Goal: Task Accomplishment & Management: Complete application form

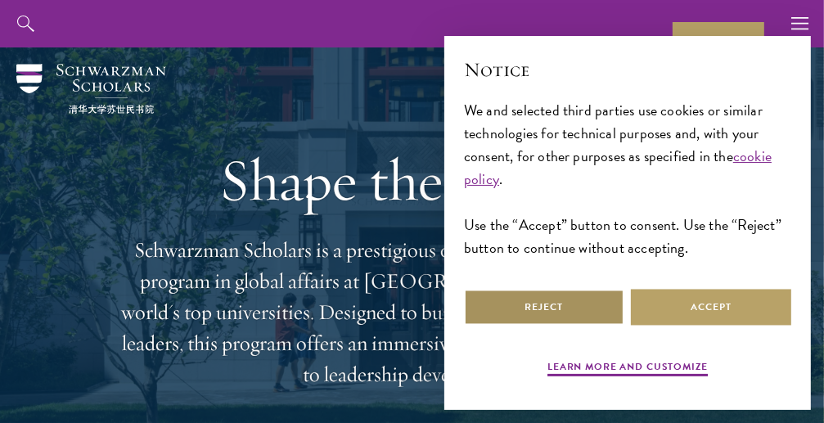
click at [584, 309] on button "Reject" at bounding box center [544, 307] width 160 height 37
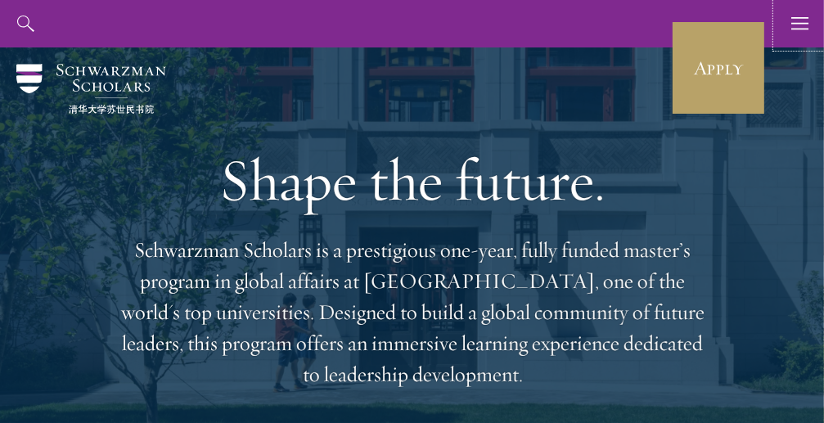
click at [800, 20] on icon "button" at bounding box center [800, 23] width 18 height 47
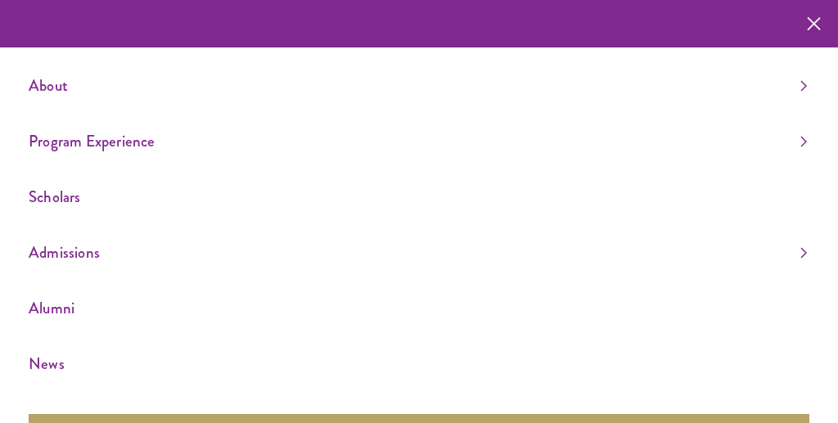
click at [797, 249] on div "About Overview Leadership Donors Program Experience Overview Curriculum Student…" at bounding box center [419, 300] width 838 height 601
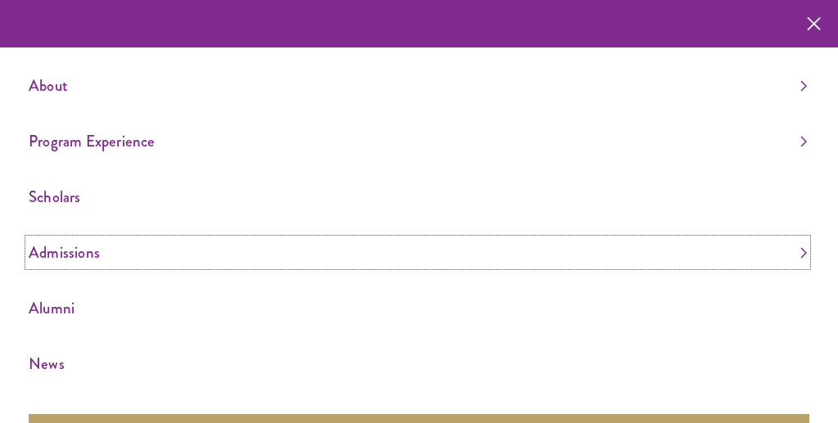
click at [786, 259] on link "Admissions" at bounding box center [418, 252] width 778 height 27
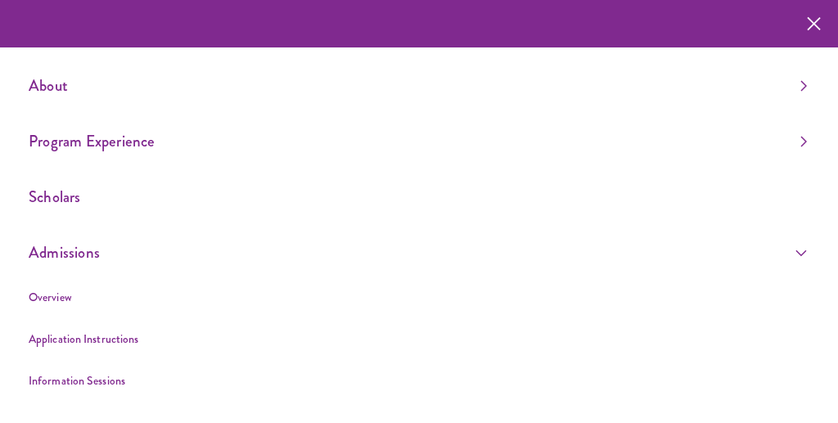
click at [796, 83] on ul "About Overview Leadership Donors Program Experience Overview Curriculum Student…" at bounding box center [419, 287] width 781 height 430
click at [794, 90] on ul "About Overview Leadership Donors Program Experience Overview Curriculum Student…" at bounding box center [419, 287] width 781 height 430
click at [823, 29] on button "button" at bounding box center [813, 23] width 33 height 47
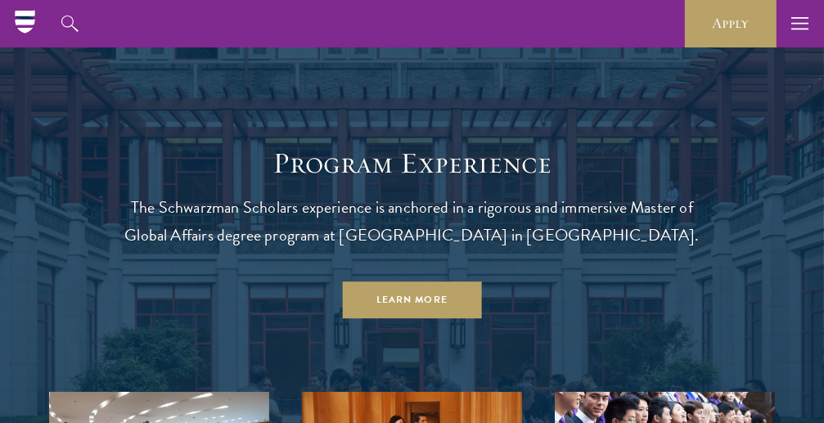
scroll to position [518, 0]
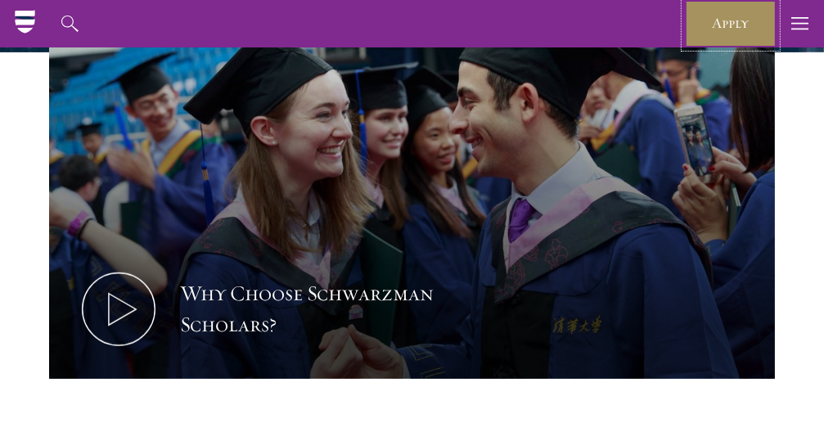
click at [739, 21] on link "Apply" at bounding box center [731, 23] width 92 height 47
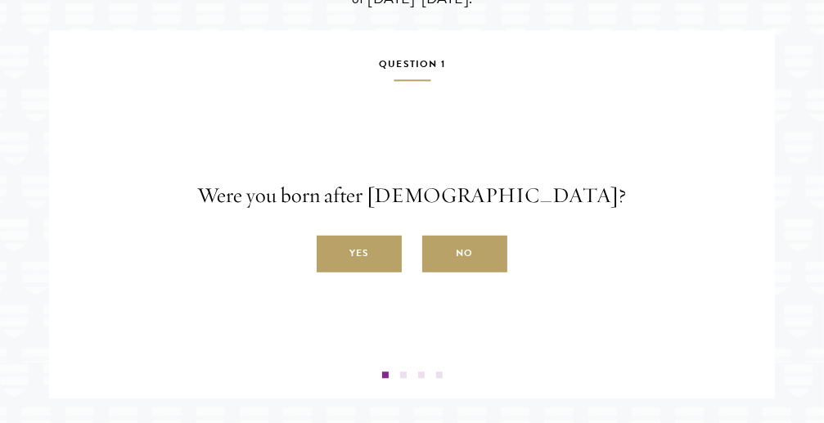
scroll to position [2766, 0]
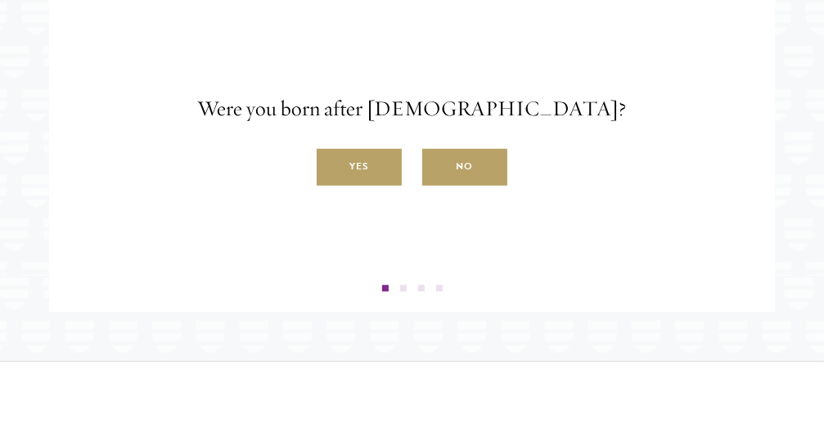
click at [376, 186] on label "Yes" at bounding box center [359, 167] width 85 height 37
click at [331, 165] on input "Yes" at bounding box center [324, 158] width 15 height 15
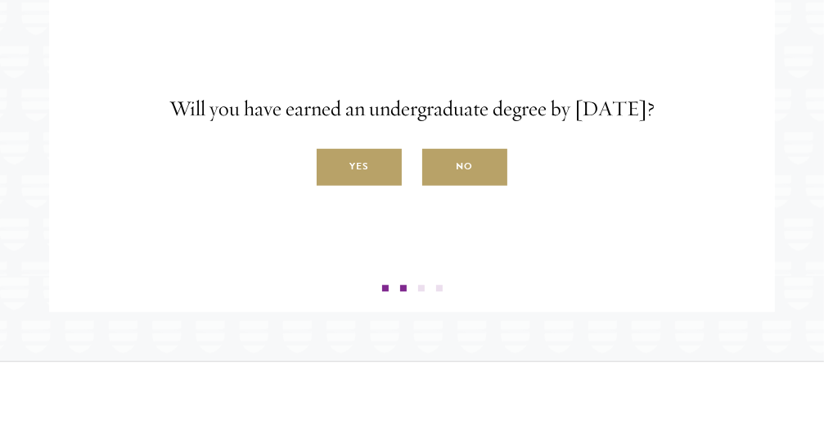
drag, startPoint x: 363, startPoint y: 209, endPoint x: 381, endPoint y: 208, distance: 17.2
click at [363, 186] on label "Yes" at bounding box center [359, 167] width 85 height 37
click at [331, 165] on input "Yes" at bounding box center [324, 158] width 15 height 15
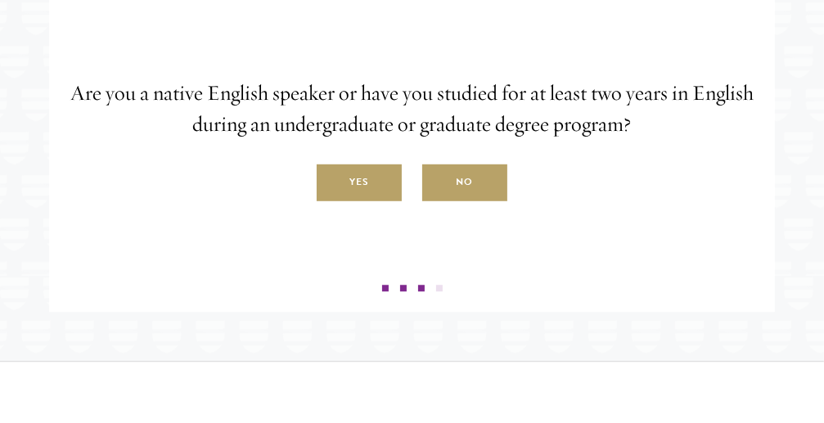
click at [362, 201] on label "Yes" at bounding box center [359, 183] width 85 height 37
click at [354, 201] on label "Yes" at bounding box center [359, 183] width 85 height 37
click at [331, 181] on input "Yes" at bounding box center [324, 173] width 15 height 15
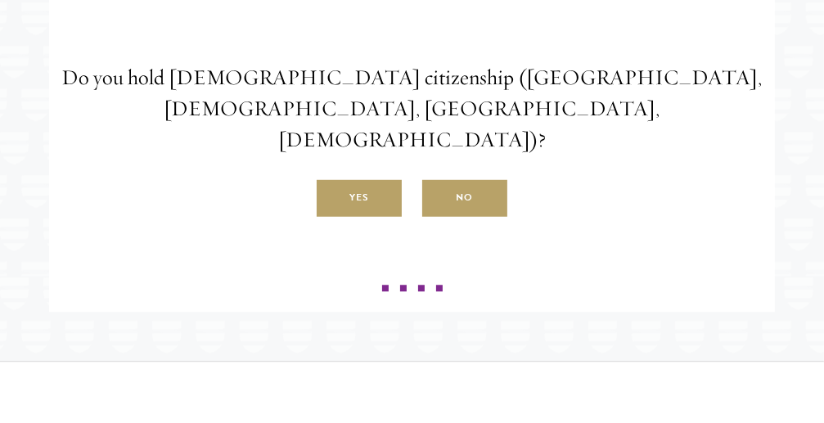
click at [482, 217] on label "No" at bounding box center [464, 198] width 85 height 37
click at [437, 196] on input "No" at bounding box center [429, 189] width 15 height 15
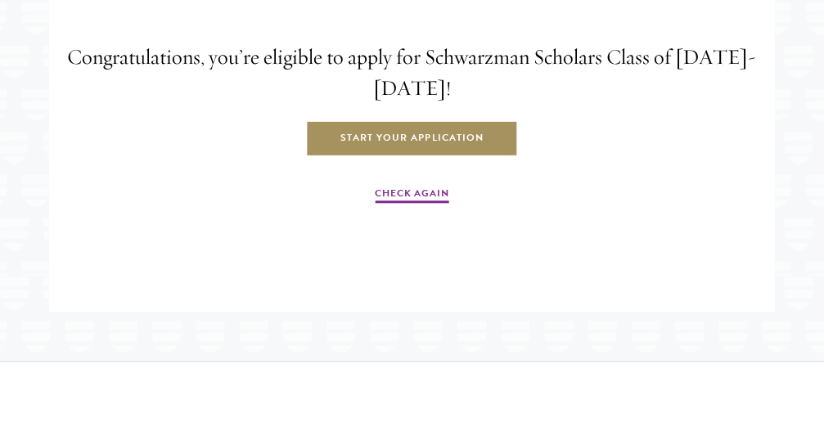
click at [450, 157] on link "Start Your Application" at bounding box center [412, 138] width 212 height 37
